Goal: Use online tool/utility: Use online tool/utility

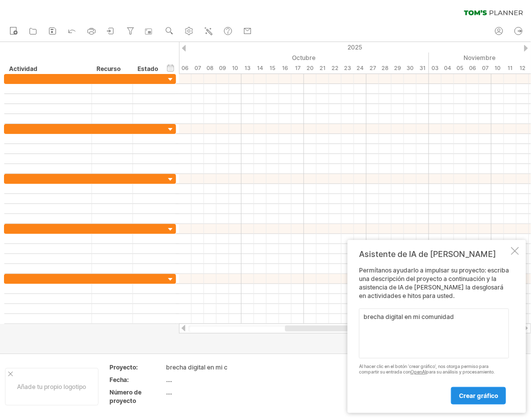
type textarea "brecha digital en mi comunidad"
click at [483, 396] on span "Crear gráfico" at bounding box center [478, 396] width 39 height 8
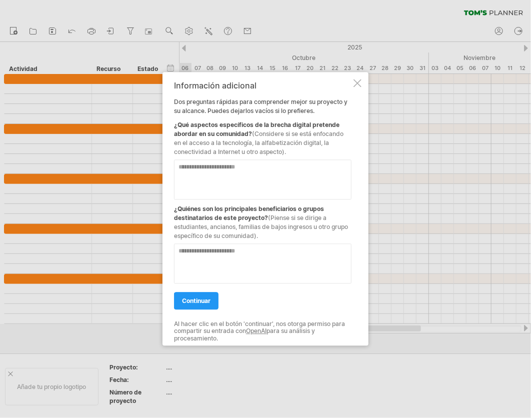
drag, startPoint x: 171, startPoint y: 120, endPoint x: 259, endPoint y: 140, distance: 90.3
click at [230, 133] on div "Información adicional Dos preguntas rápidas para comprender mejor su proyecto y…" at bounding box center [266, 209] width 206 height 274
click at [276, 180] on textarea at bounding box center [263, 180] width 178 height 40
paste textarea "**********"
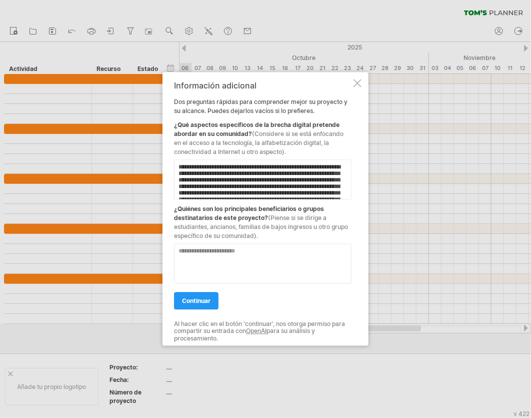
scroll to position [41, 0]
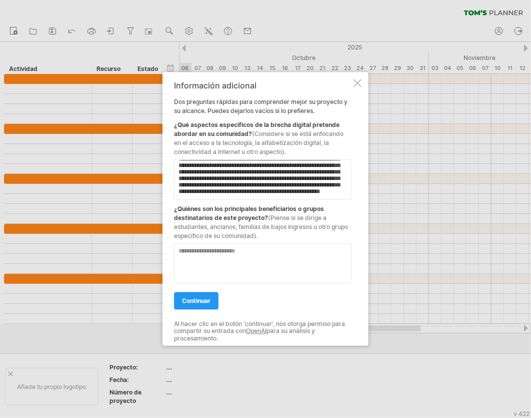
type textarea "**********"
click at [231, 275] on textarea at bounding box center [263, 264] width 178 height 40
paste textarea "**********"
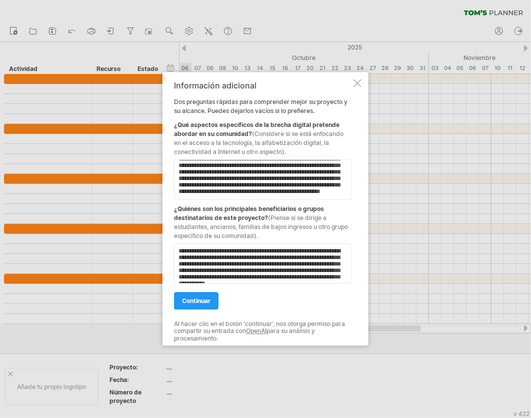
scroll to position [18, 0]
type textarea "**********"
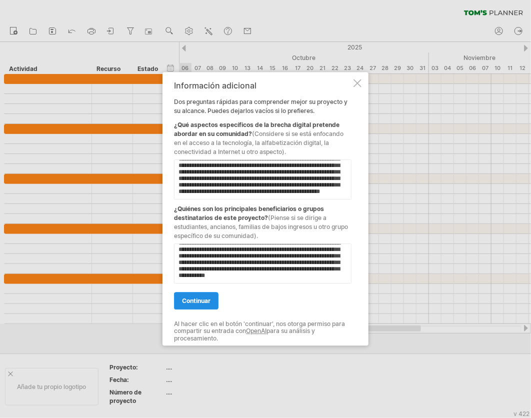
click at [200, 297] on span "continuar" at bounding box center [196, 301] width 29 height 8
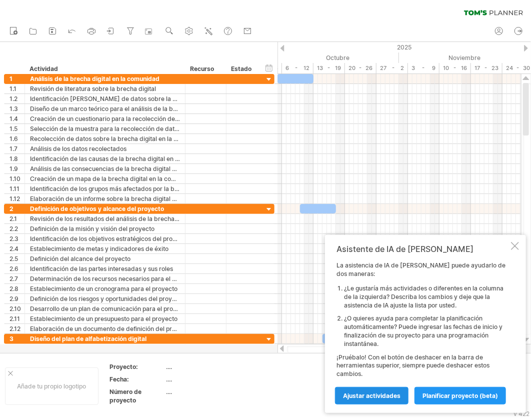
click at [364, 395] on span "Ajustar actividades" at bounding box center [372, 396] width 58 height 8
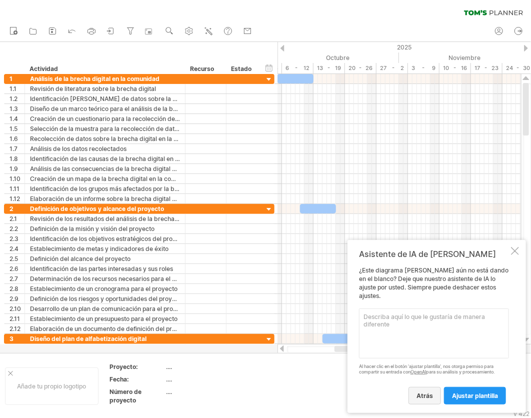
click at [425, 392] on span "Atrás" at bounding box center [425, 396] width 17 height 8
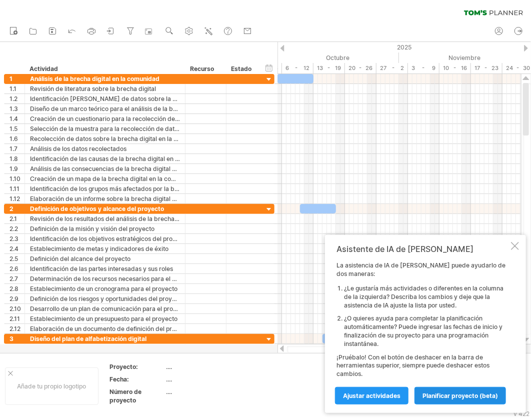
click at [457, 396] on span "Planificar proyecto (beta)" at bounding box center [461, 396] width 76 height 8
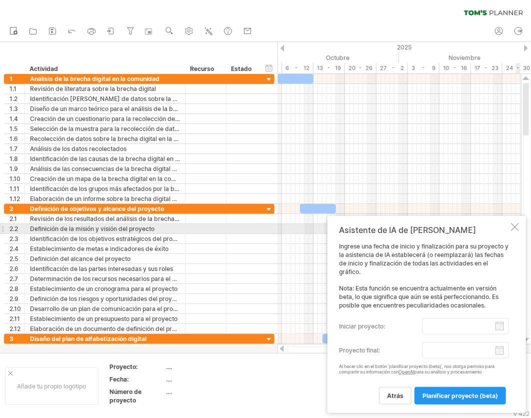
click at [514, 230] on div at bounding box center [515, 227] width 8 height 8
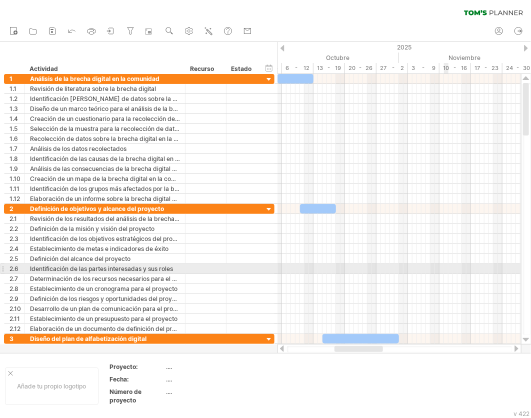
click at [445, 267] on div at bounding box center [400, 269] width 244 height 10
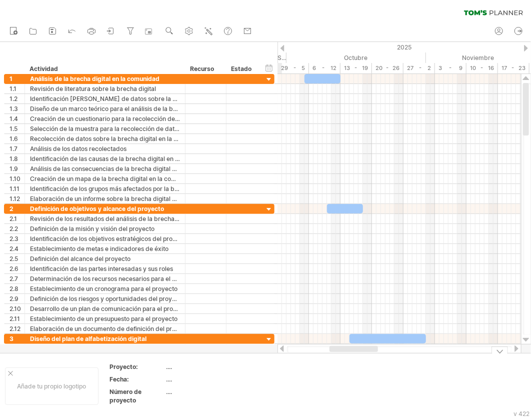
drag, startPoint x: 353, startPoint y: 351, endPoint x: 348, endPoint y: 372, distance: 22.1
click at [348, 372] on div "Trying to reach [DOMAIN_NAME] Connected again... 0% clear filter Nuevo" at bounding box center [265, 209] width 531 height 418
click at [76, 27] on icon at bounding box center [72, 31] width 10 height 10
